Goal: Information Seeking & Learning: Compare options

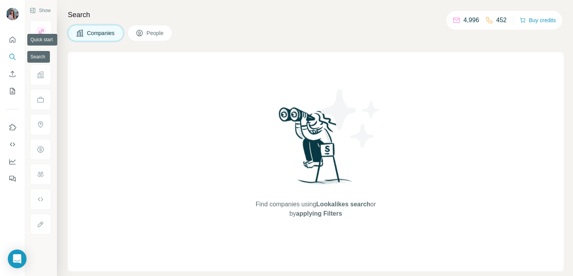
click at [13, 51] on button "Search" at bounding box center [12, 57] width 12 height 14
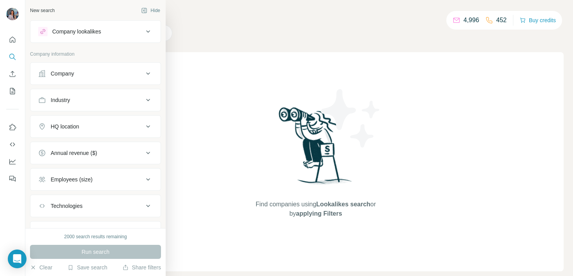
click at [37, 27] on button "Company lookalikes" at bounding box center [95, 31] width 130 height 19
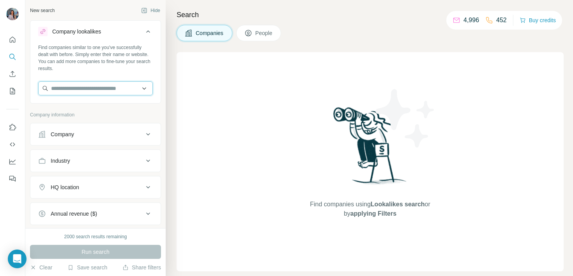
click at [74, 90] on input "text" at bounding box center [95, 88] width 115 height 14
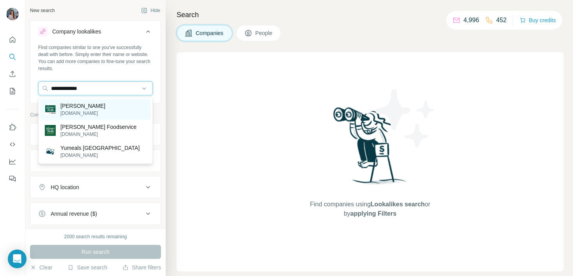
type input "**********"
click at [108, 108] on div "[PERSON_NAME] [DOMAIN_NAME]" at bounding box center [95, 109] width 111 height 21
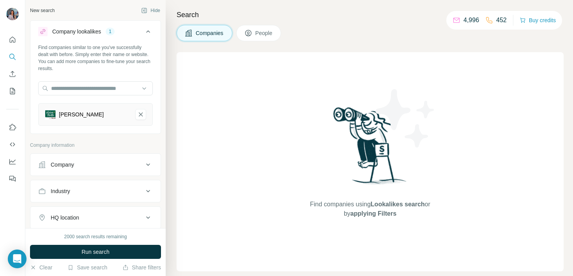
click at [76, 162] on div "Company" at bounding box center [90, 165] width 105 height 8
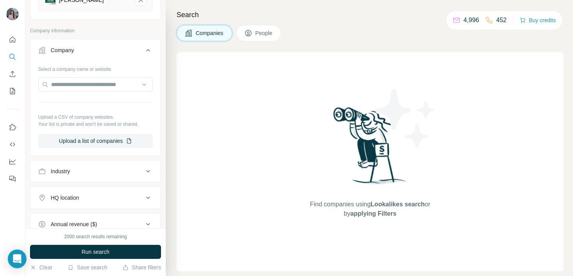
scroll to position [223, 0]
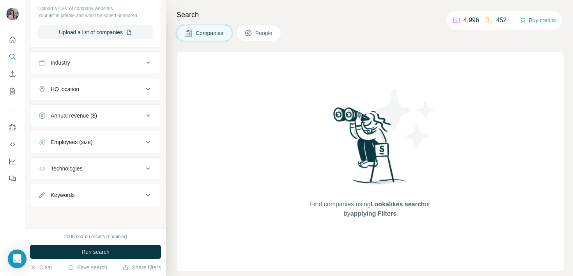
click at [92, 89] on div "HQ location" at bounding box center [90, 89] width 105 height 8
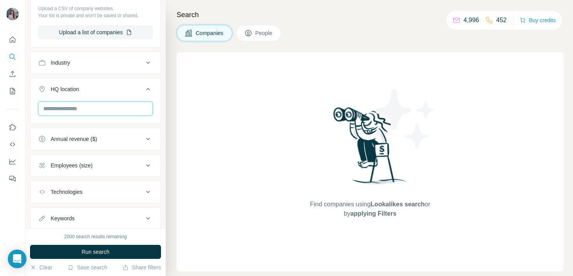
click at [81, 103] on input "text" at bounding box center [95, 109] width 115 height 14
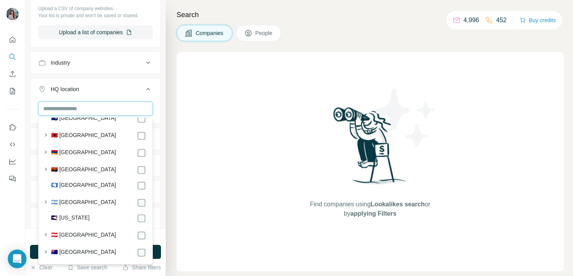
scroll to position [0, 0]
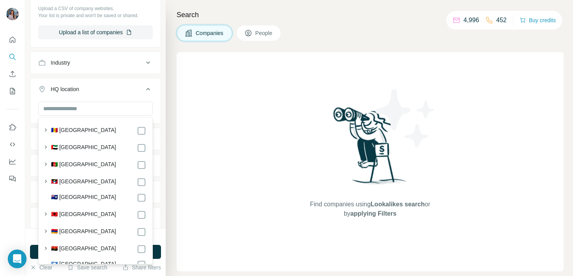
click at [99, 84] on button "HQ location" at bounding box center [95, 91] width 130 height 22
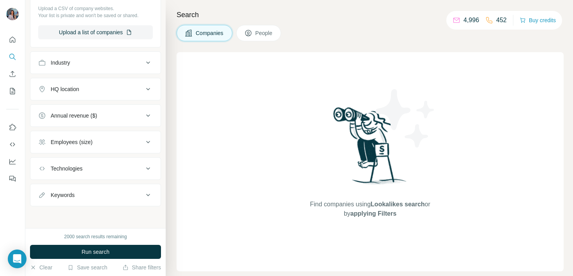
click at [99, 84] on button "HQ location" at bounding box center [95, 89] width 130 height 19
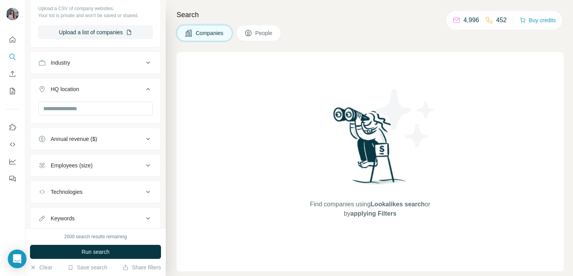
click at [99, 84] on button "HQ location" at bounding box center [95, 91] width 130 height 22
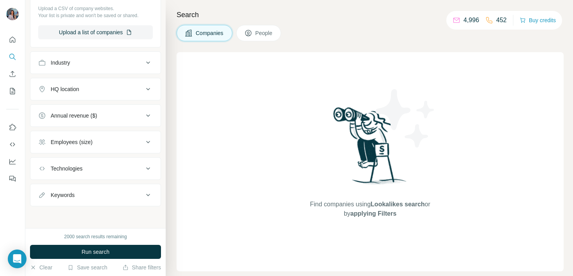
click at [99, 84] on button "HQ location" at bounding box center [95, 89] width 130 height 19
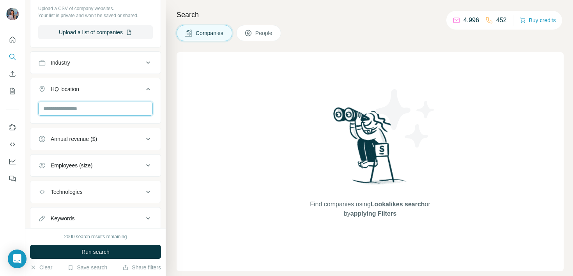
click at [87, 106] on input "text" at bounding box center [95, 109] width 115 height 14
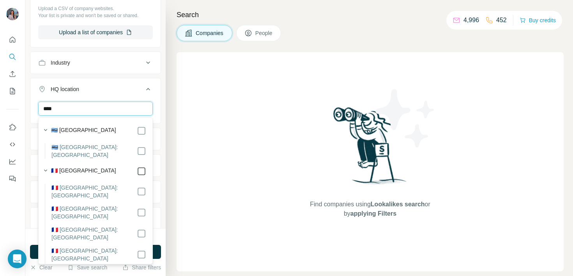
type input "****"
click at [92, 109] on input "****" at bounding box center [95, 109] width 115 height 14
type input "***"
click at [88, 110] on input "***" at bounding box center [95, 109] width 115 height 14
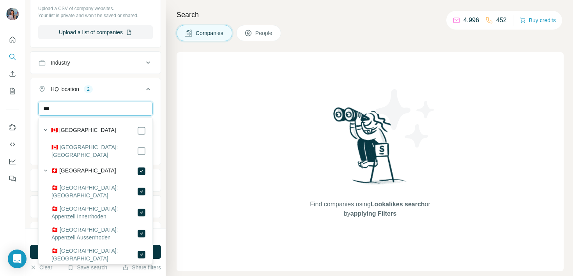
click at [88, 110] on input "***" at bounding box center [95, 109] width 115 height 14
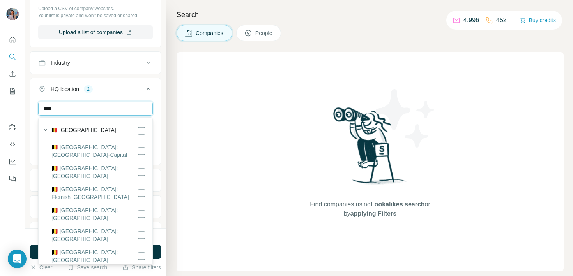
type input "****"
click at [136, 132] on div "🇧🇪 [GEOGRAPHIC_DATA]" at bounding box center [98, 130] width 95 height 9
click at [103, 107] on input "****" at bounding box center [95, 109] width 115 height 14
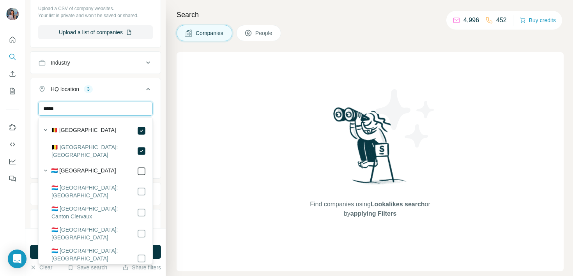
type input "*****"
click at [216, 135] on div "Find companies using Lookalikes search or by applying Filters" at bounding box center [370, 161] width 387 height 219
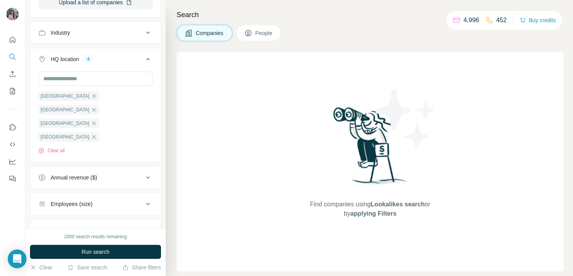
scroll to position [288, 0]
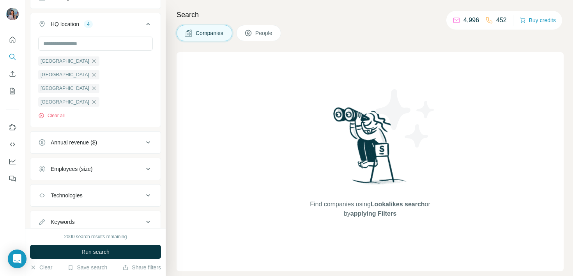
click at [122, 139] on div "Annual revenue ($)" at bounding box center [90, 143] width 105 height 8
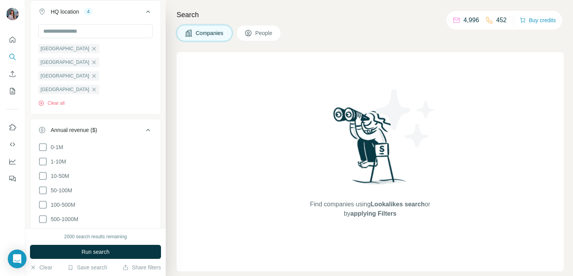
scroll to position [313, 0]
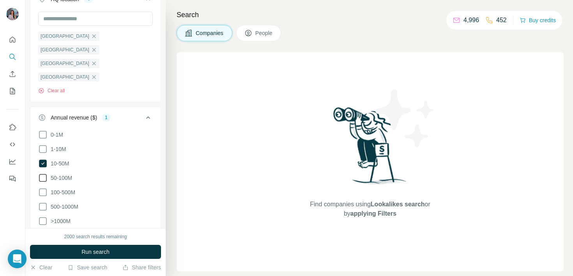
click at [58, 173] on label "50-100M" at bounding box center [55, 177] width 34 height 9
click at [74, 246] on button "Run search" at bounding box center [95, 252] width 131 height 14
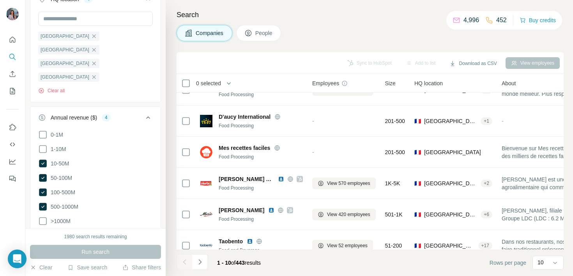
scroll to position [155, 0]
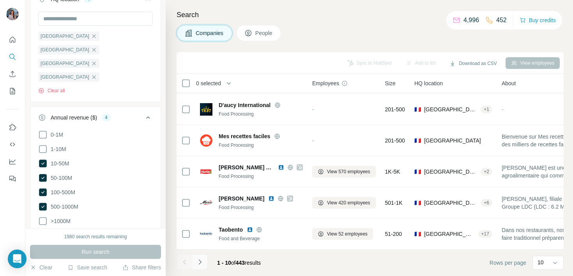
click at [203, 267] on button "Navigate to next page" at bounding box center [200, 262] width 16 height 16
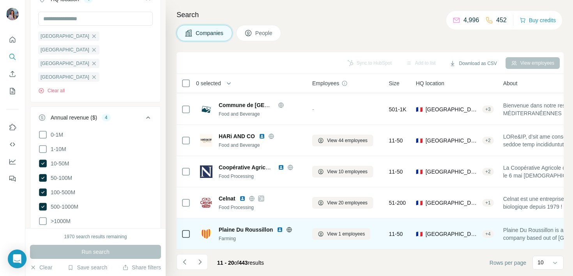
click at [277, 227] on img at bounding box center [280, 230] width 6 height 6
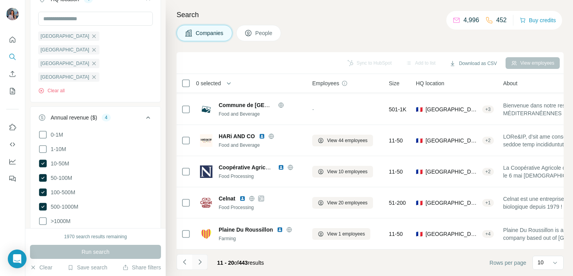
click at [200, 263] on icon "Navigate to next page" at bounding box center [200, 262] width 8 height 8
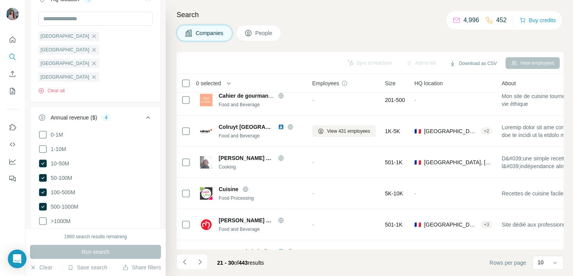
scroll to position [1, 0]
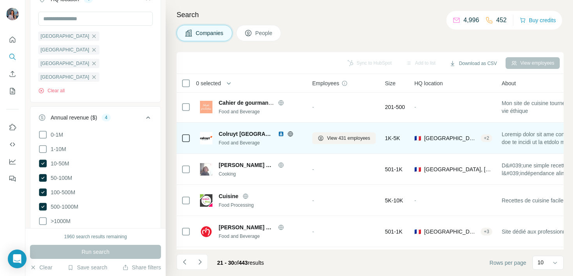
click at [278, 134] on img at bounding box center [281, 134] width 6 height 6
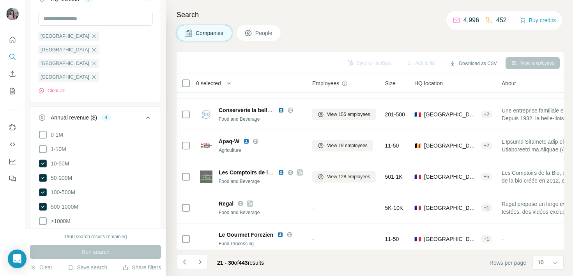
scroll to position [155, 0]
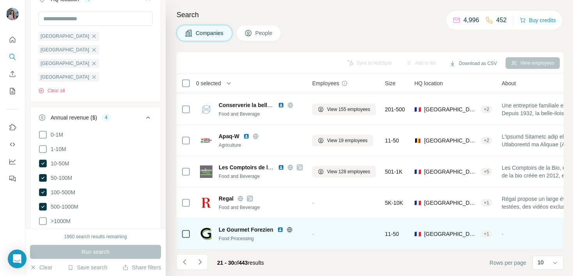
click at [278, 230] on img at bounding box center [280, 230] width 6 height 6
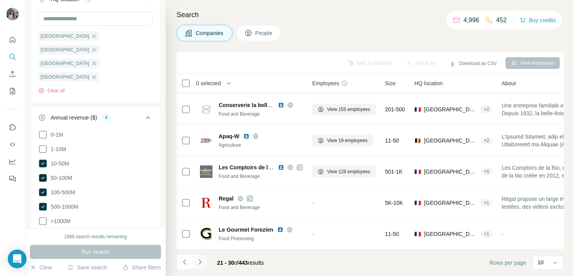
click at [198, 260] on icon "Navigate to next page" at bounding box center [200, 262] width 8 height 8
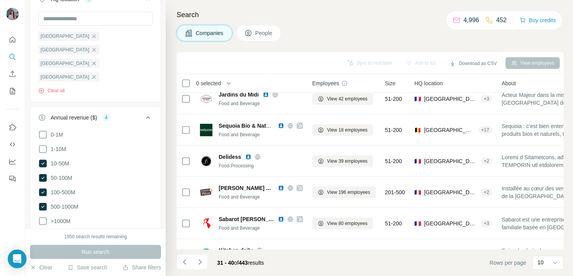
scroll to position [0, 0]
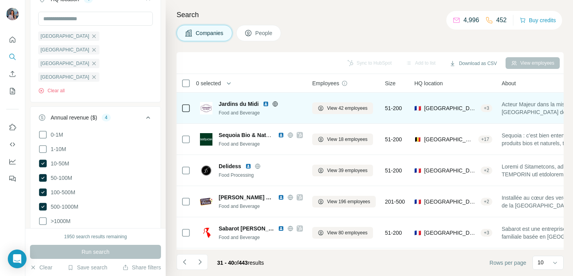
click at [264, 103] on img at bounding box center [266, 104] width 6 height 6
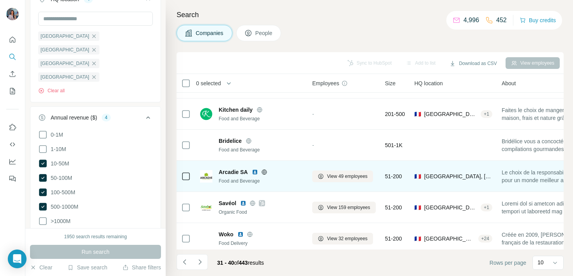
scroll to position [155, 0]
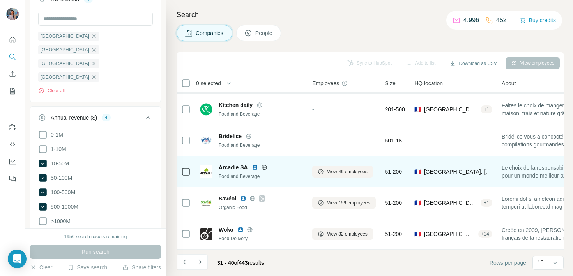
click at [256, 166] on img at bounding box center [255, 167] width 6 height 6
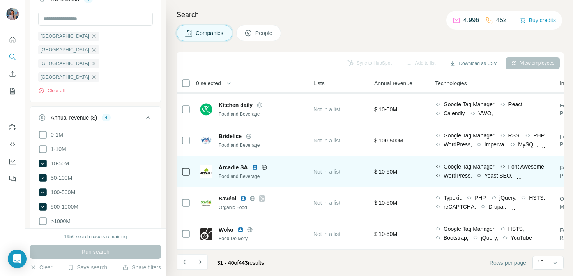
scroll to position [155, 315]
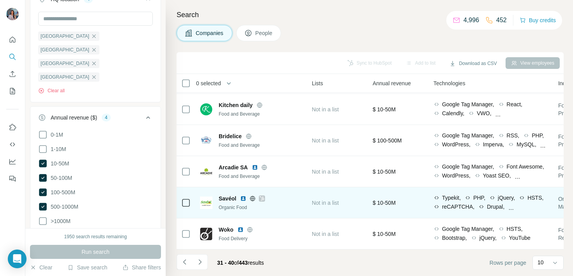
click at [243, 197] on img at bounding box center [243, 199] width 6 height 6
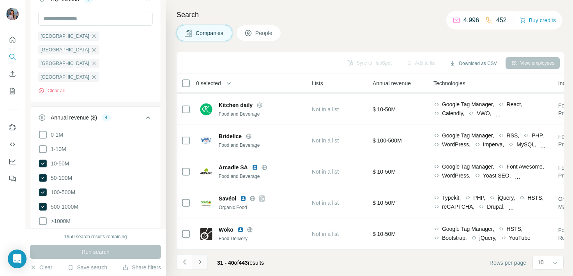
click at [198, 267] on button "Navigate to next page" at bounding box center [200, 262] width 16 height 16
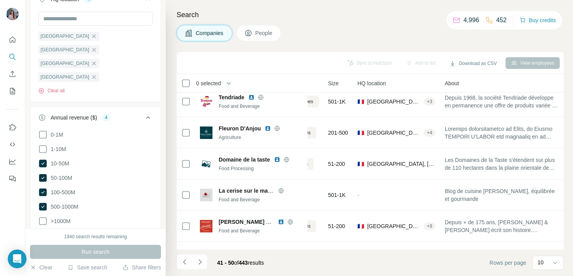
scroll to position [0, 57]
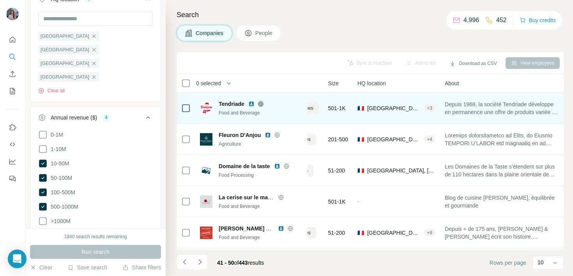
click at [250, 105] on img at bounding box center [251, 104] width 6 height 6
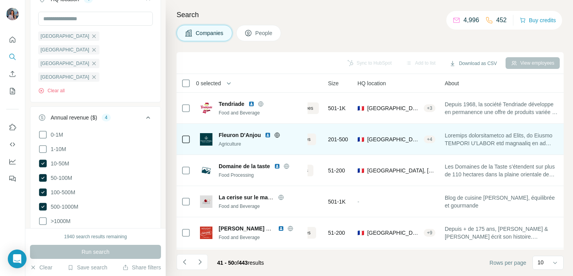
scroll to position [19, 57]
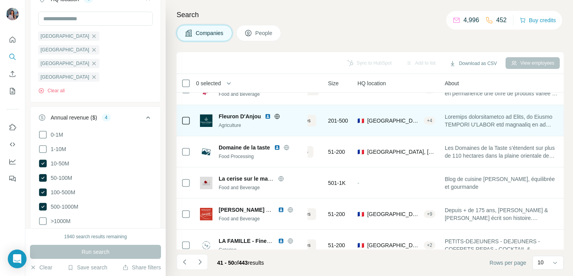
click at [265, 117] on img at bounding box center [268, 116] width 6 height 6
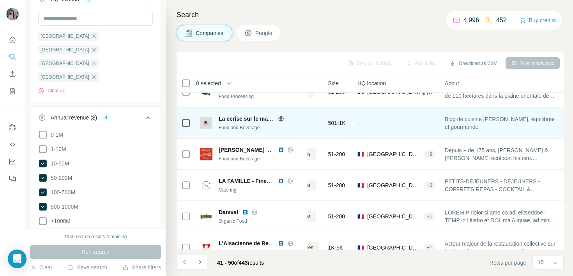
scroll to position [80, 57]
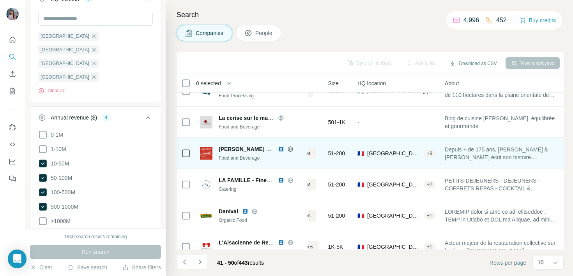
click at [281, 148] on img at bounding box center [281, 149] width 6 height 6
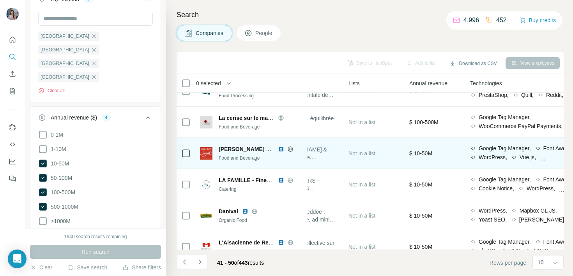
scroll to position [80, 274]
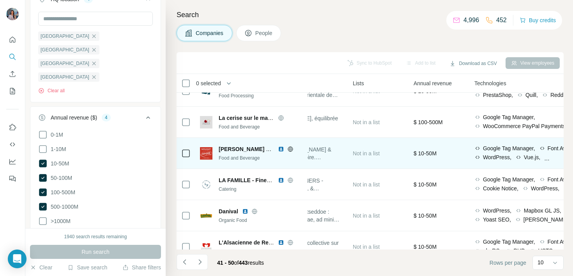
click at [292, 151] on icon at bounding box center [290, 149] width 6 height 6
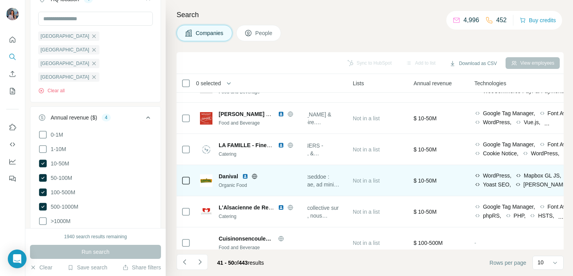
scroll to position [115, 274]
click at [245, 176] on img at bounding box center [245, 176] width 6 height 6
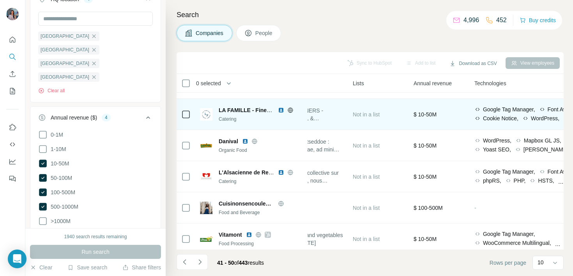
scroll to position [155, 274]
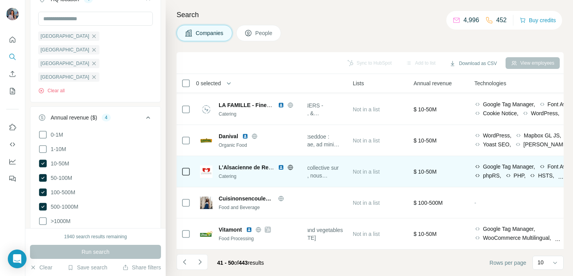
click at [280, 167] on img at bounding box center [281, 167] width 6 height 6
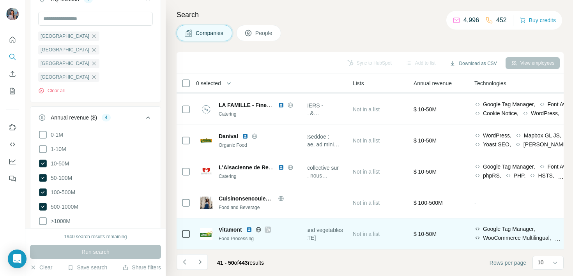
click at [249, 228] on img at bounding box center [249, 230] width 6 height 6
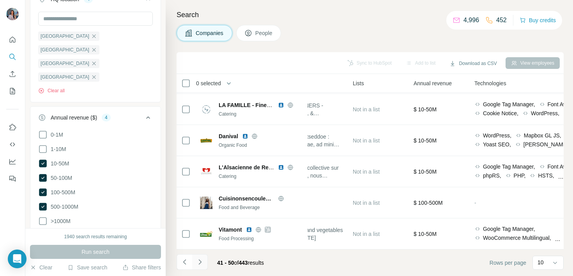
click at [201, 260] on icon "Navigate to next page" at bounding box center [200, 262] width 8 height 8
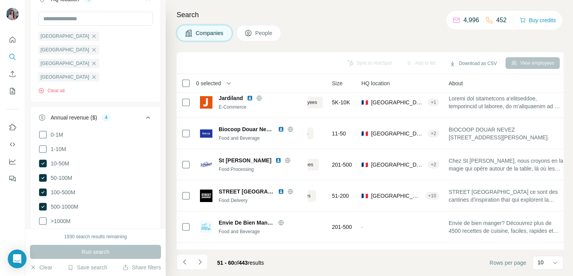
scroll to position [0, 57]
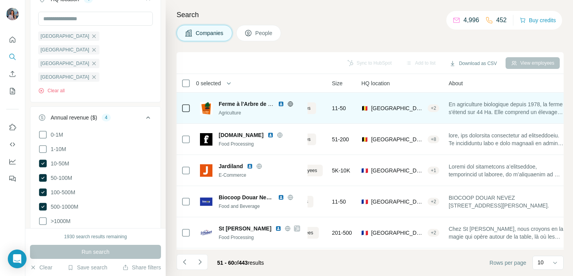
click at [280, 103] on img at bounding box center [281, 104] width 6 height 6
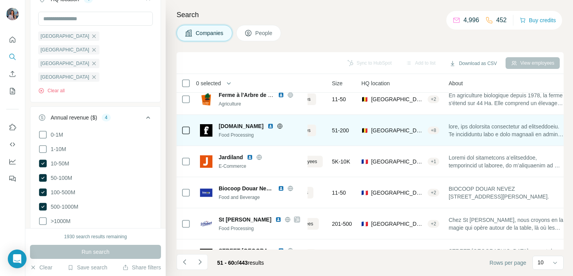
scroll to position [8, 57]
click at [267, 128] on img at bounding box center [270, 127] width 6 height 6
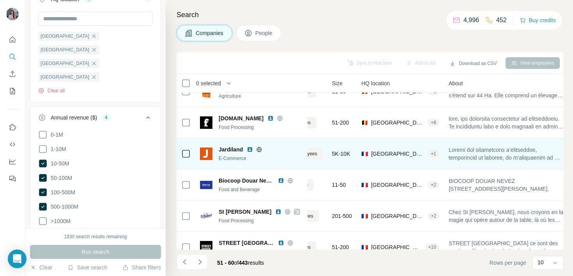
scroll to position [18, 57]
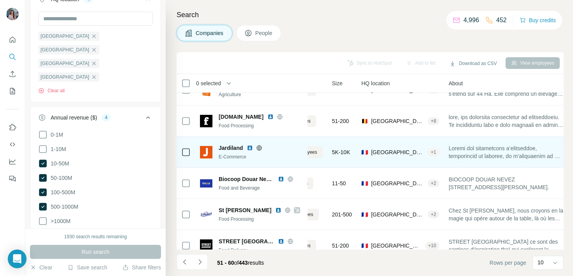
click at [248, 147] on img at bounding box center [250, 148] width 6 height 6
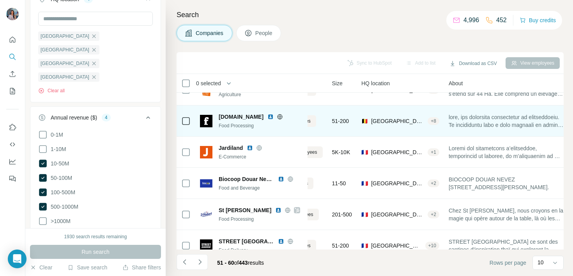
scroll to position [27, 57]
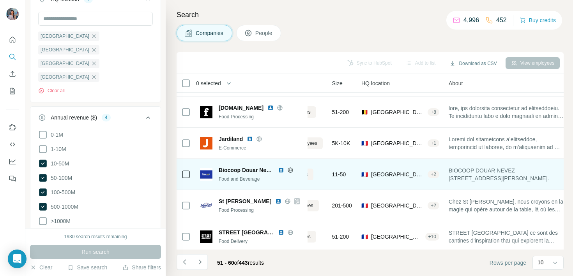
click at [281, 170] on img at bounding box center [281, 170] width 6 height 6
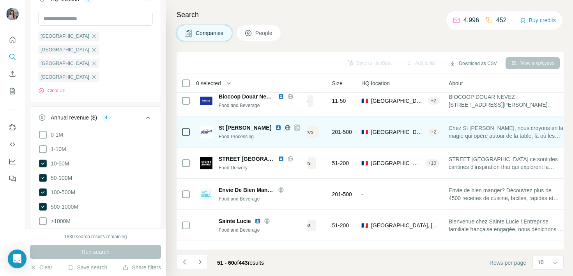
scroll to position [108, 57]
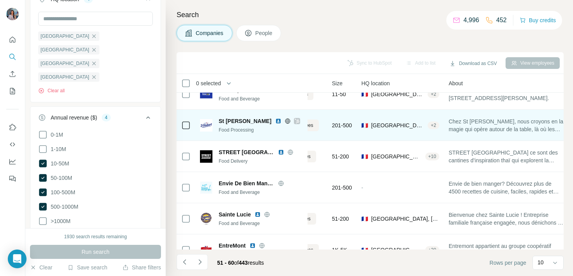
click at [275, 121] on img at bounding box center [278, 121] width 6 height 6
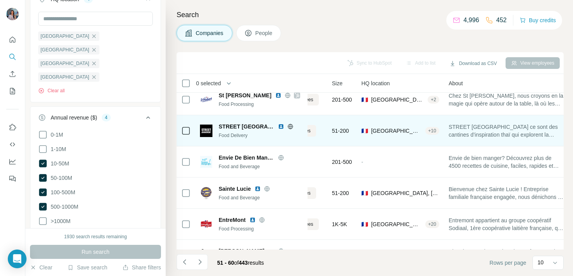
scroll to position [120, 57]
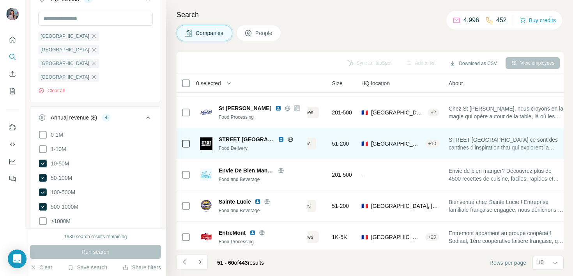
click at [278, 138] on img at bounding box center [281, 139] width 6 height 6
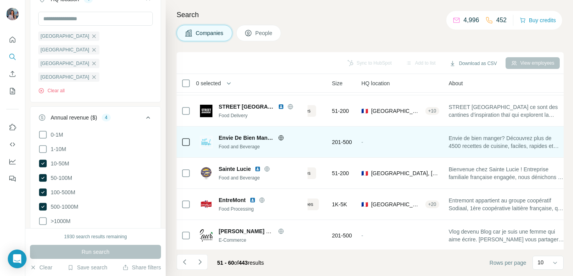
scroll to position [155, 57]
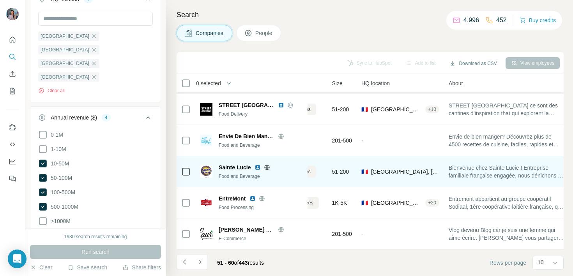
click at [258, 167] on img at bounding box center [257, 167] width 6 height 6
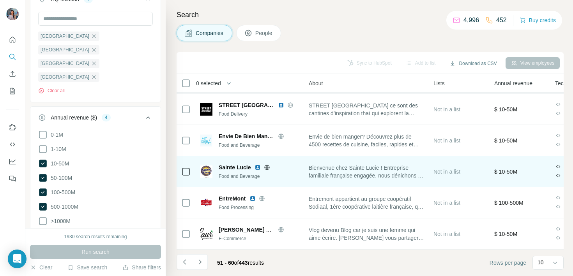
scroll to position [155, 196]
click at [257, 167] on img at bounding box center [257, 167] width 6 height 6
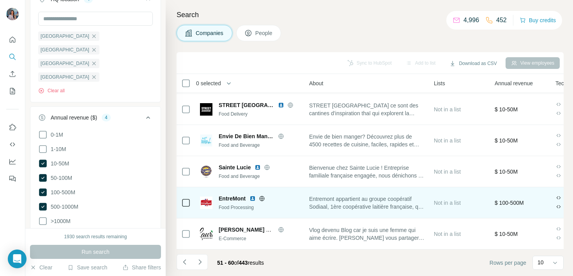
click at [254, 197] on img at bounding box center [252, 199] width 6 height 6
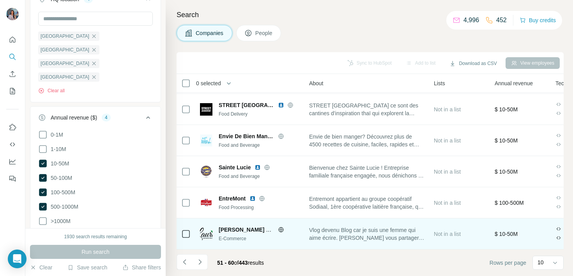
click at [283, 230] on icon at bounding box center [280, 230] width 5 height 0
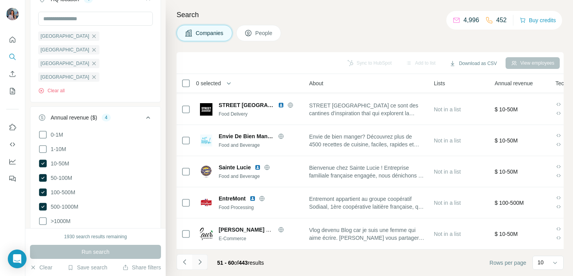
click at [202, 265] on icon "Navigate to next page" at bounding box center [200, 262] width 8 height 8
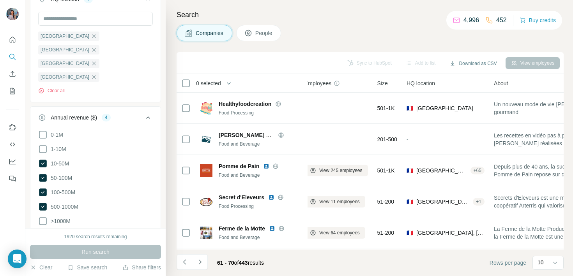
scroll to position [0, 0]
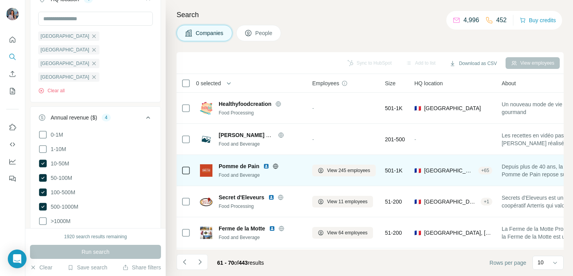
click at [265, 164] on img at bounding box center [266, 166] width 6 height 6
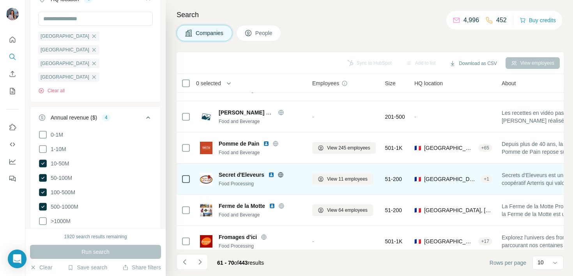
click at [271, 175] on img at bounding box center [271, 175] width 6 height 6
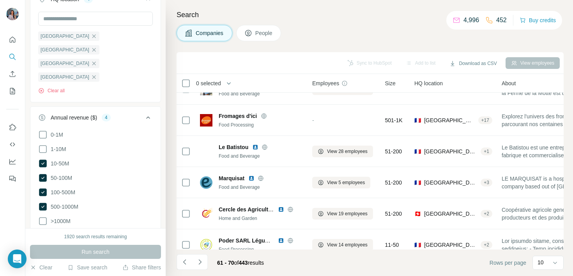
scroll to position [155, 0]
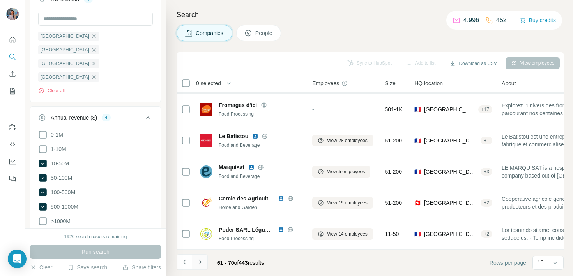
click at [205, 266] on button "Navigate to next page" at bounding box center [200, 262] width 16 height 16
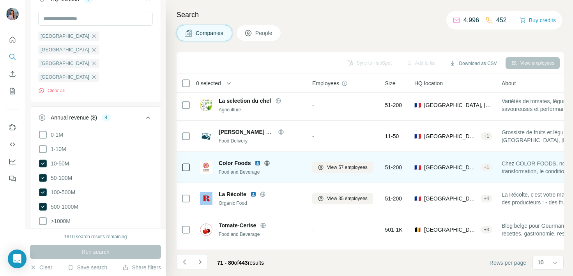
scroll to position [71, 0]
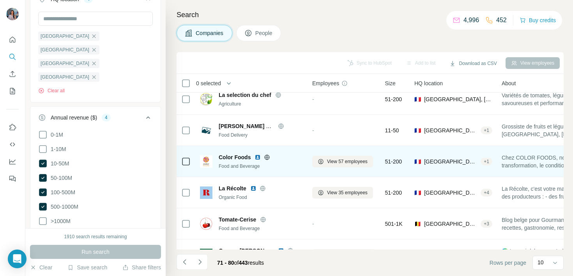
click at [256, 159] on img at bounding box center [257, 157] width 6 height 6
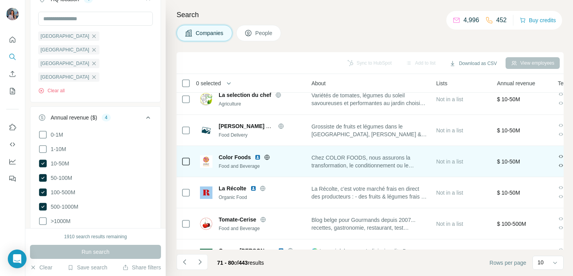
scroll to position [71, 306]
